Goal: Entertainment & Leisure: Consume media (video, audio)

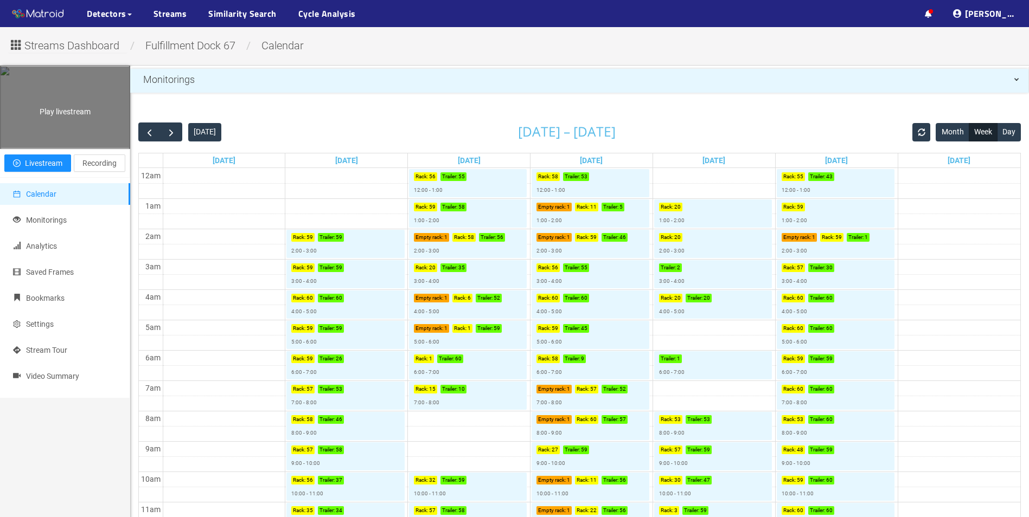
click at [61, 117] on div "Play livestream" at bounding box center [65, 107] width 129 height 81
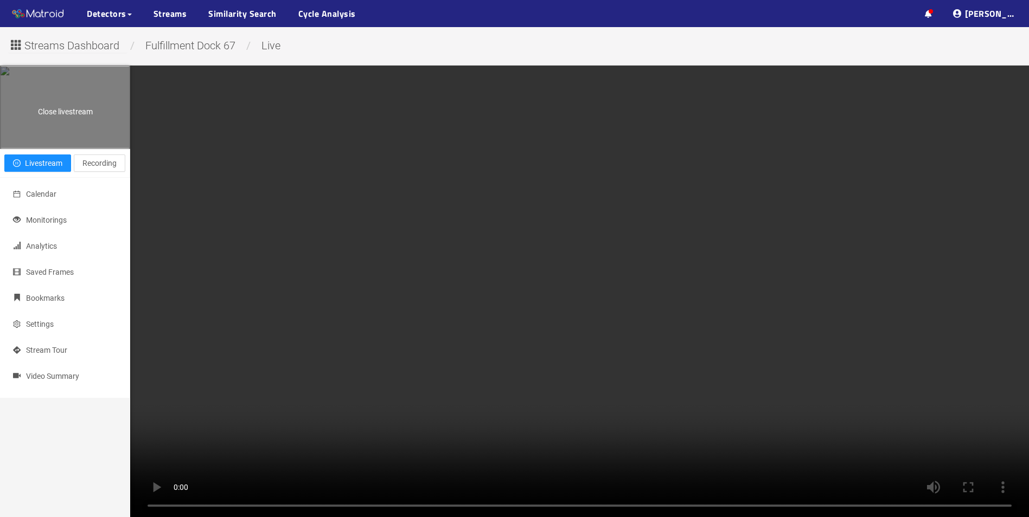
click at [69, 112] on span "Close livestream" at bounding box center [65, 111] width 55 height 9
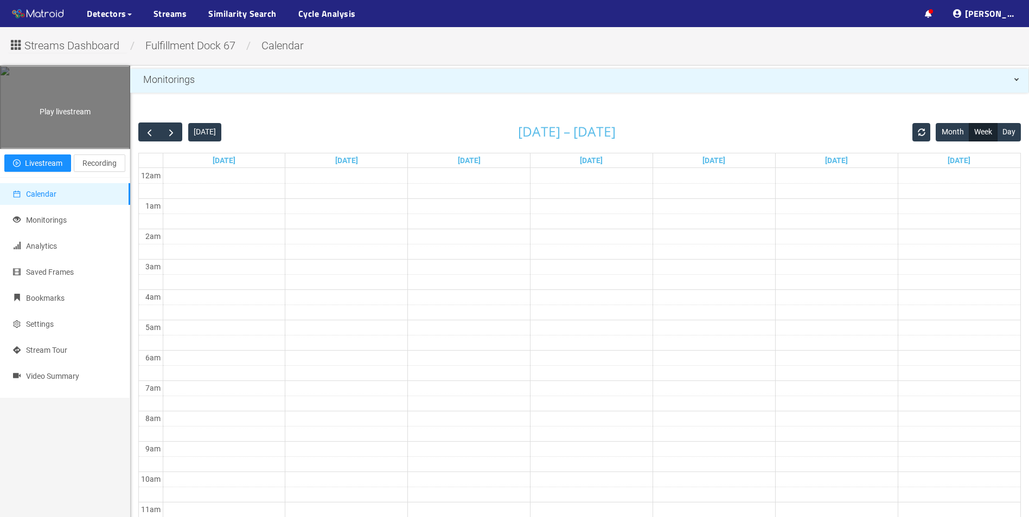
click at [69, 112] on span "Play livestream" at bounding box center [65, 111] width 51 height 9
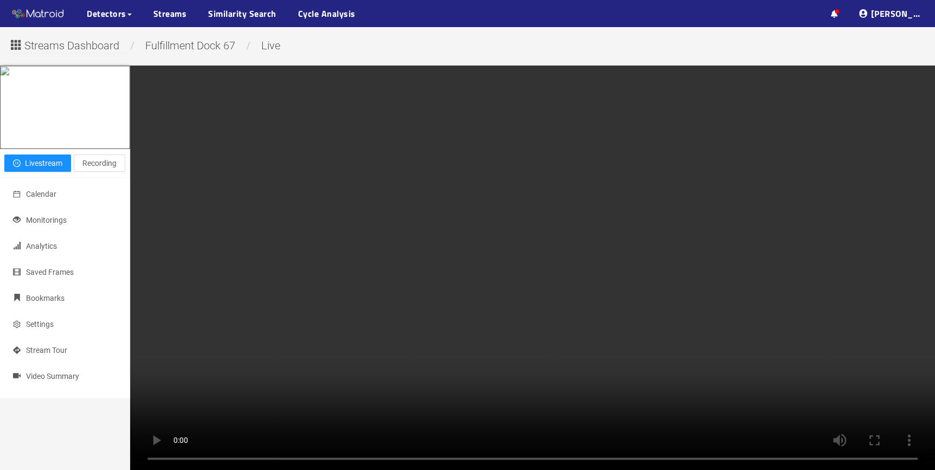
drag, startPoint x: 250, startPoint y: 0, endPoint x: 884, endPoint y: 407, distance: 753.2
click at [884, 407] on video at bounding box center [532, 268] width 805 height 405
